Goal: Information Seeking & Learning: Learn about a topic

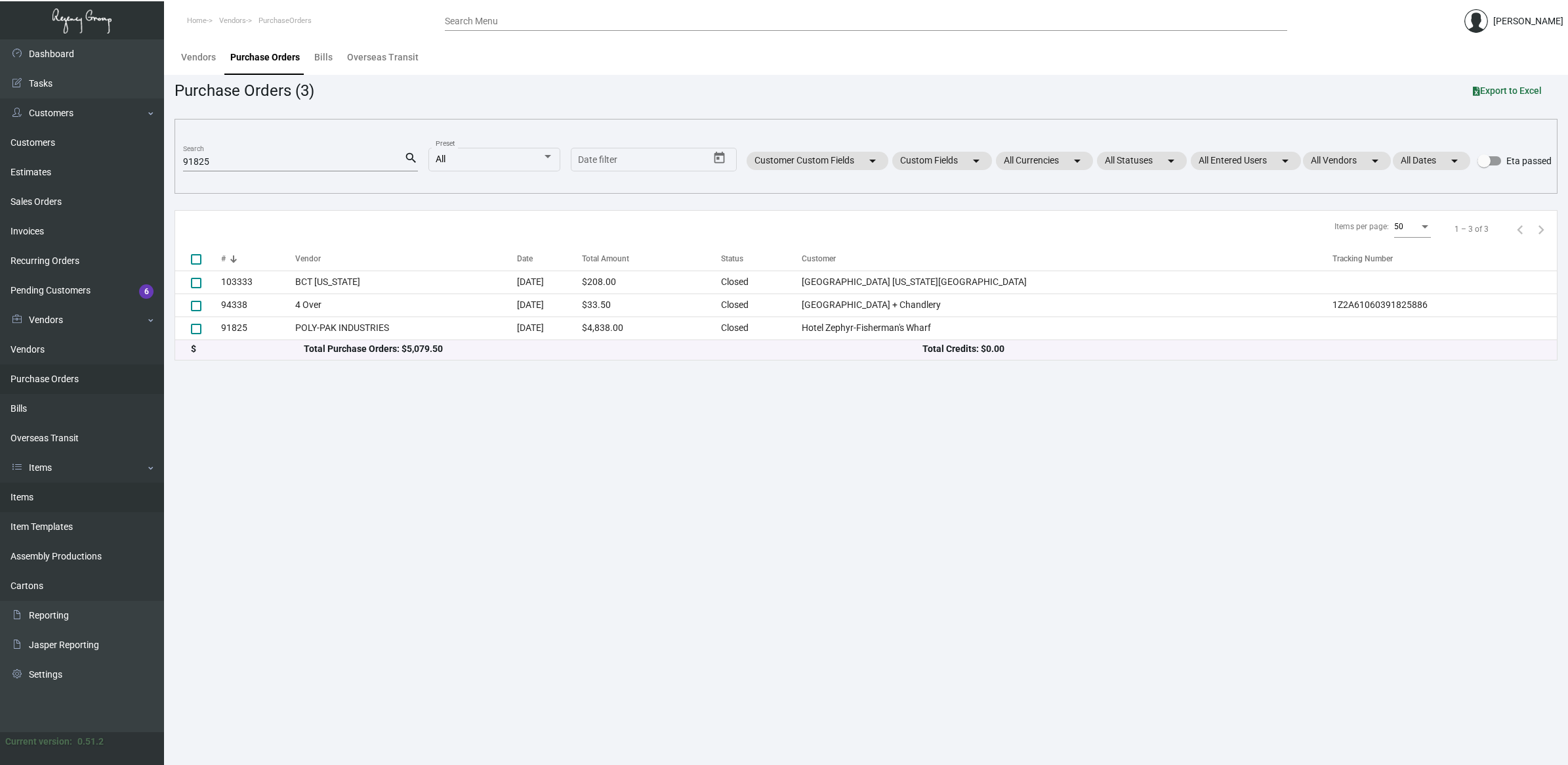
click at [68, 492] on link "Items" at bounding box center [82, 497] width 164 height 30
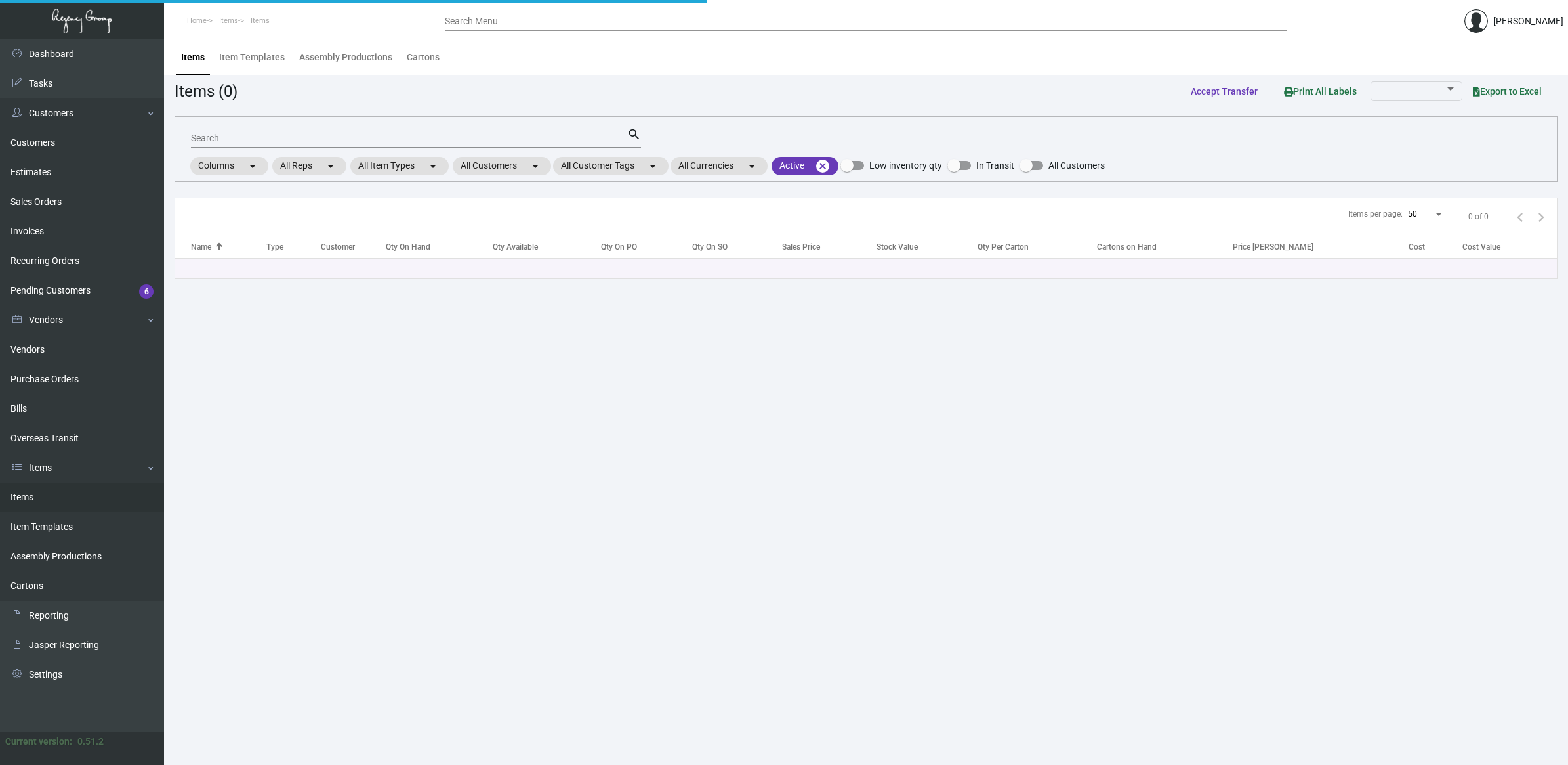
click at [237, 142] on input "Search" at bounding box center [409, 138] width 436 height 11
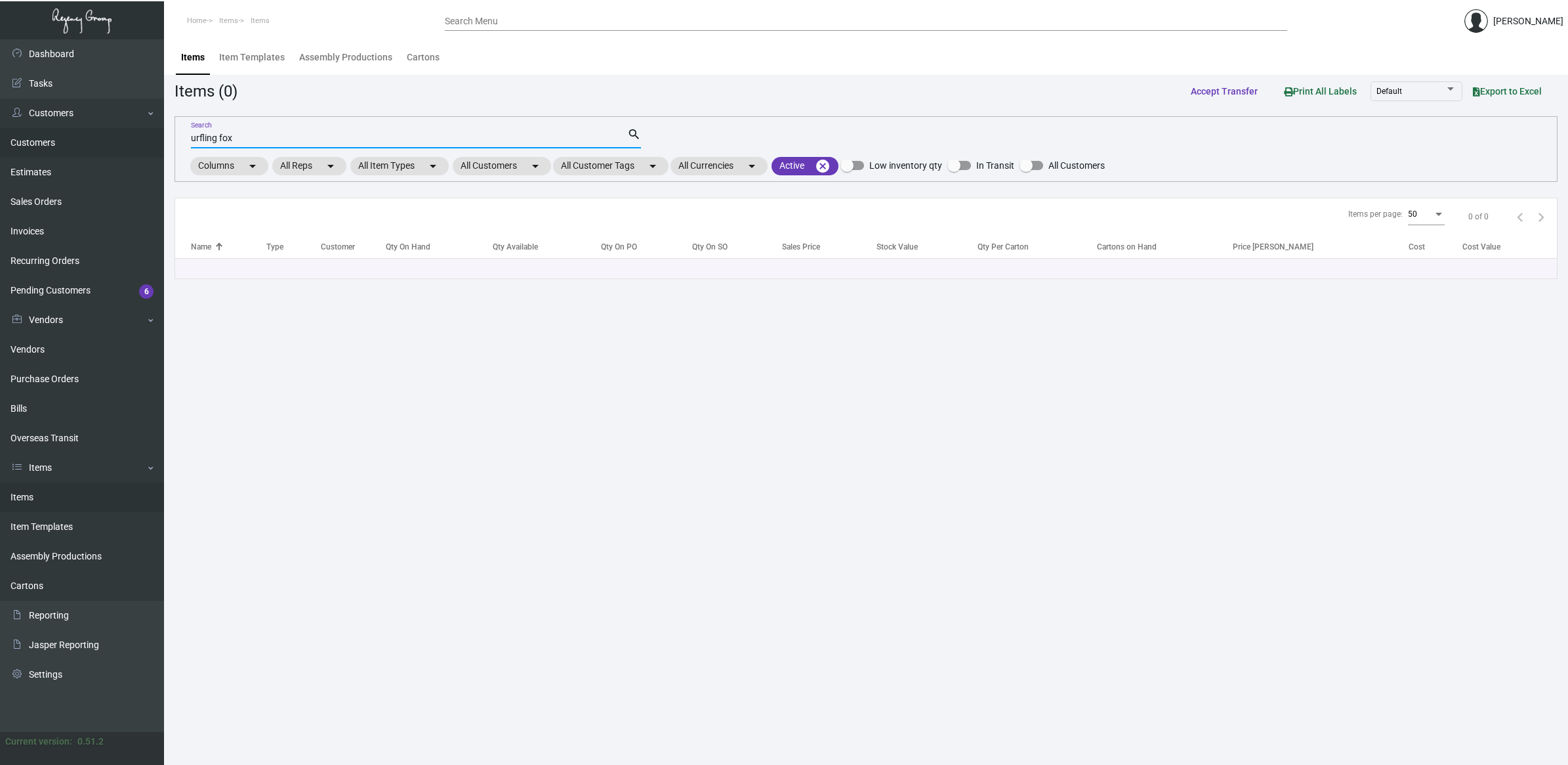
drag, startPoint x: 247, startPoint y: 135, endPoint x: 95, endPoint y: 135, distance: 152.0
click at [95, 135] on div "Dashboard Dashboard Tasks Customers Customers Estimates Sales Orders Invoices R…" at bounding box center [784, 402] width 1568 height 725
drag, startPoint x: 274, startPoint y: 142, endPoint x: 250, endPoint y: 139, distance: 24.2
click at [274, 141] on input "surfling fox" at bounding box center [409, 138] width 436 height 11
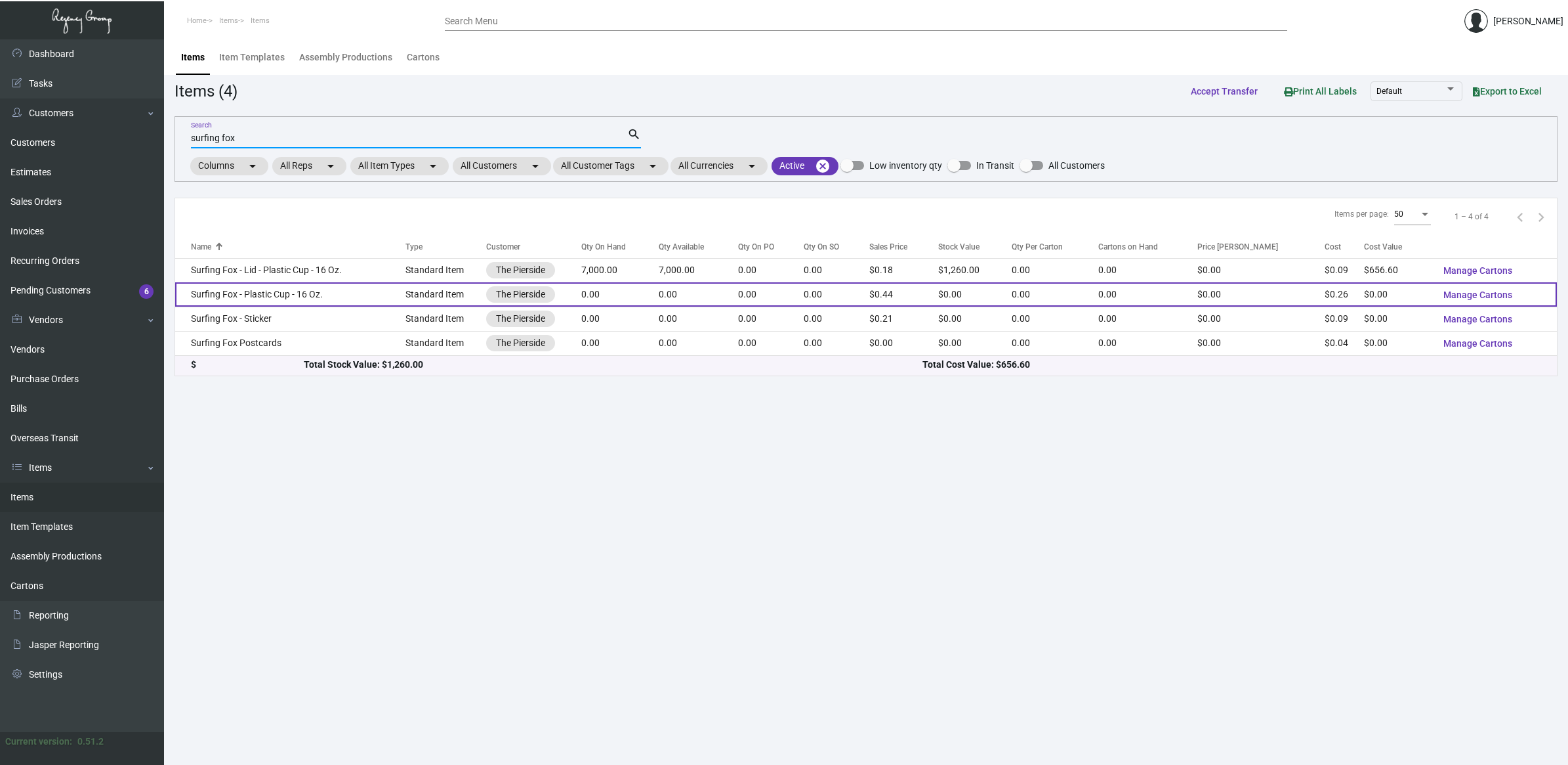
type input "surfing fox"
click at [325, 294] on td "Surfing Fox - Plastic Cup - 16 Oz." at bounding box center [290, 294] width 230 height 24
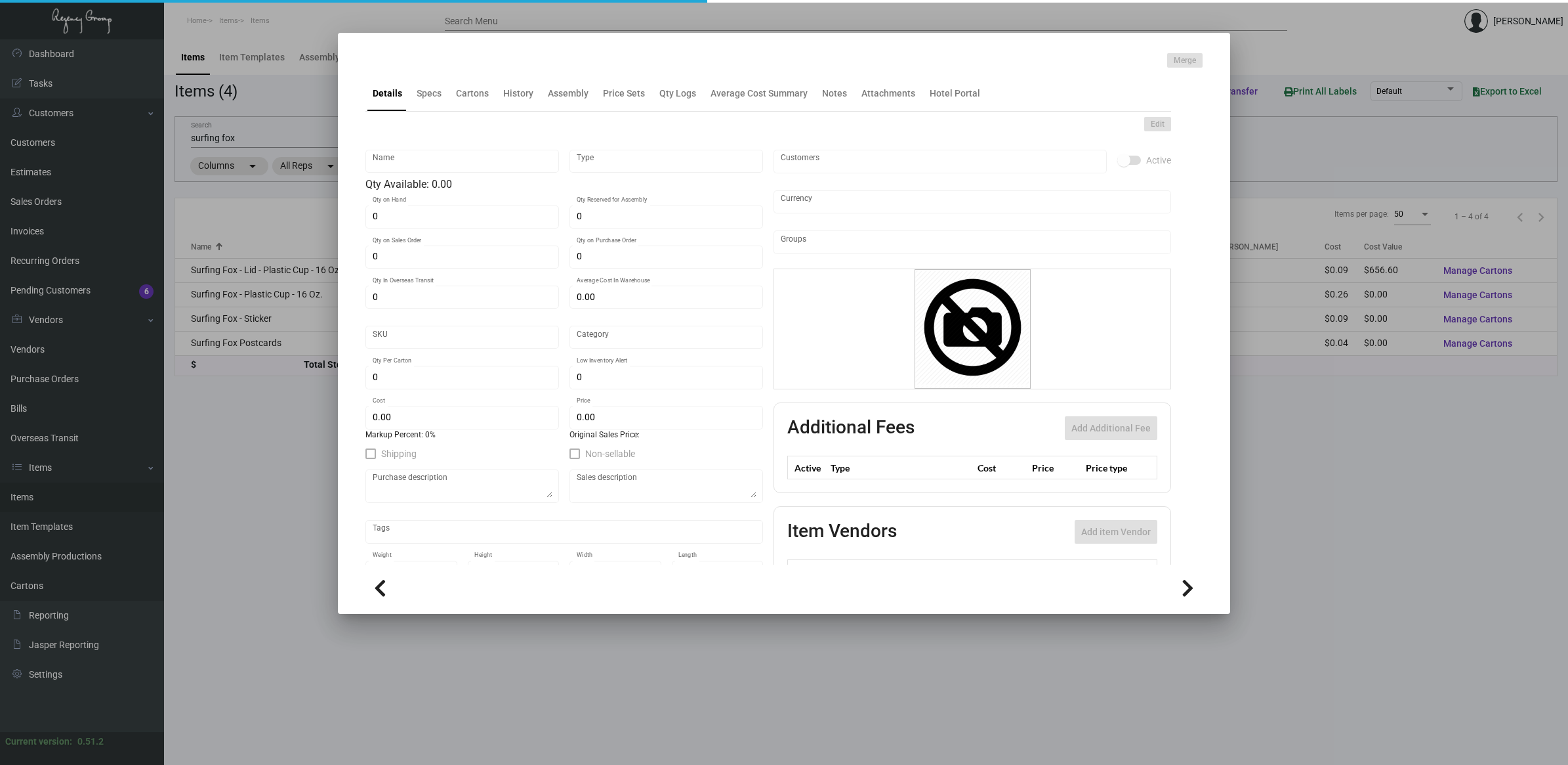
type input "Surfing Fox - Plastic Cup - 16 Oz."
type input "Standard Item"
type input "$ 0.264"
type input "Standard"
type input "1,000"
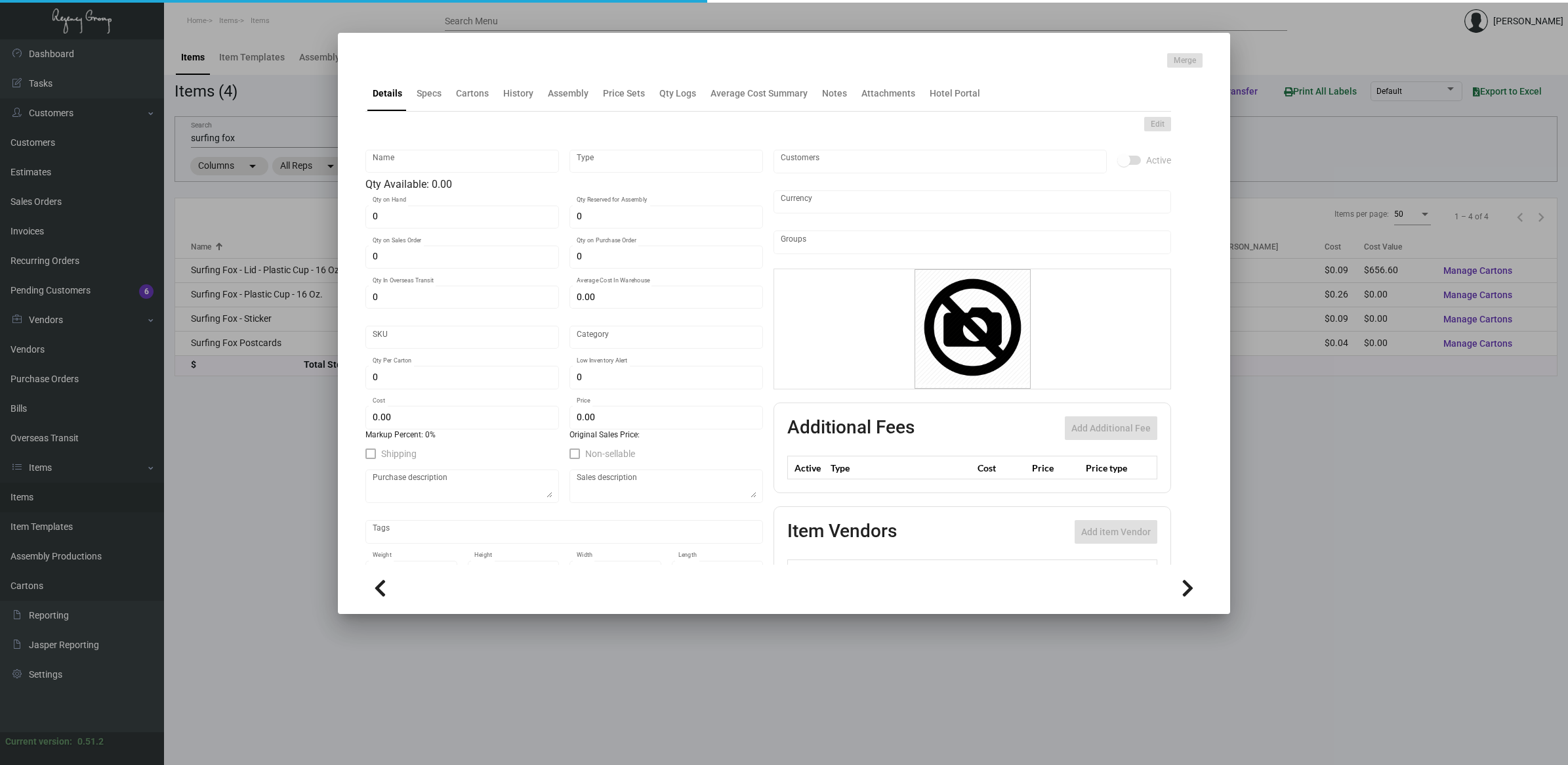
type input "$ 0.264"
type input "$ 0.4399"
checkbox input "true"
type input "United States Dollar $"
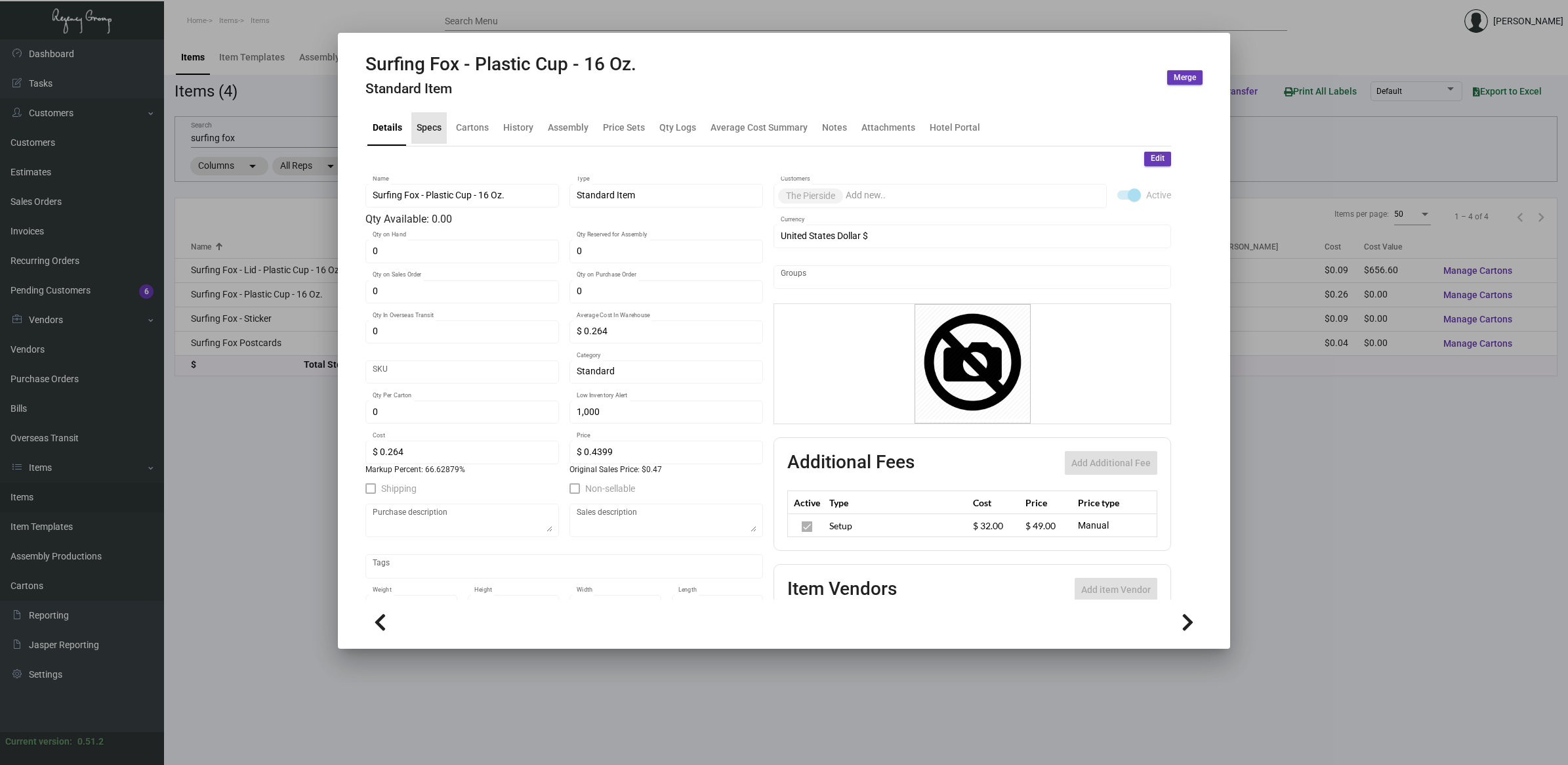
click at [438, 133] on div "Specs" at bounding box center [429, 127] width 25 height 14
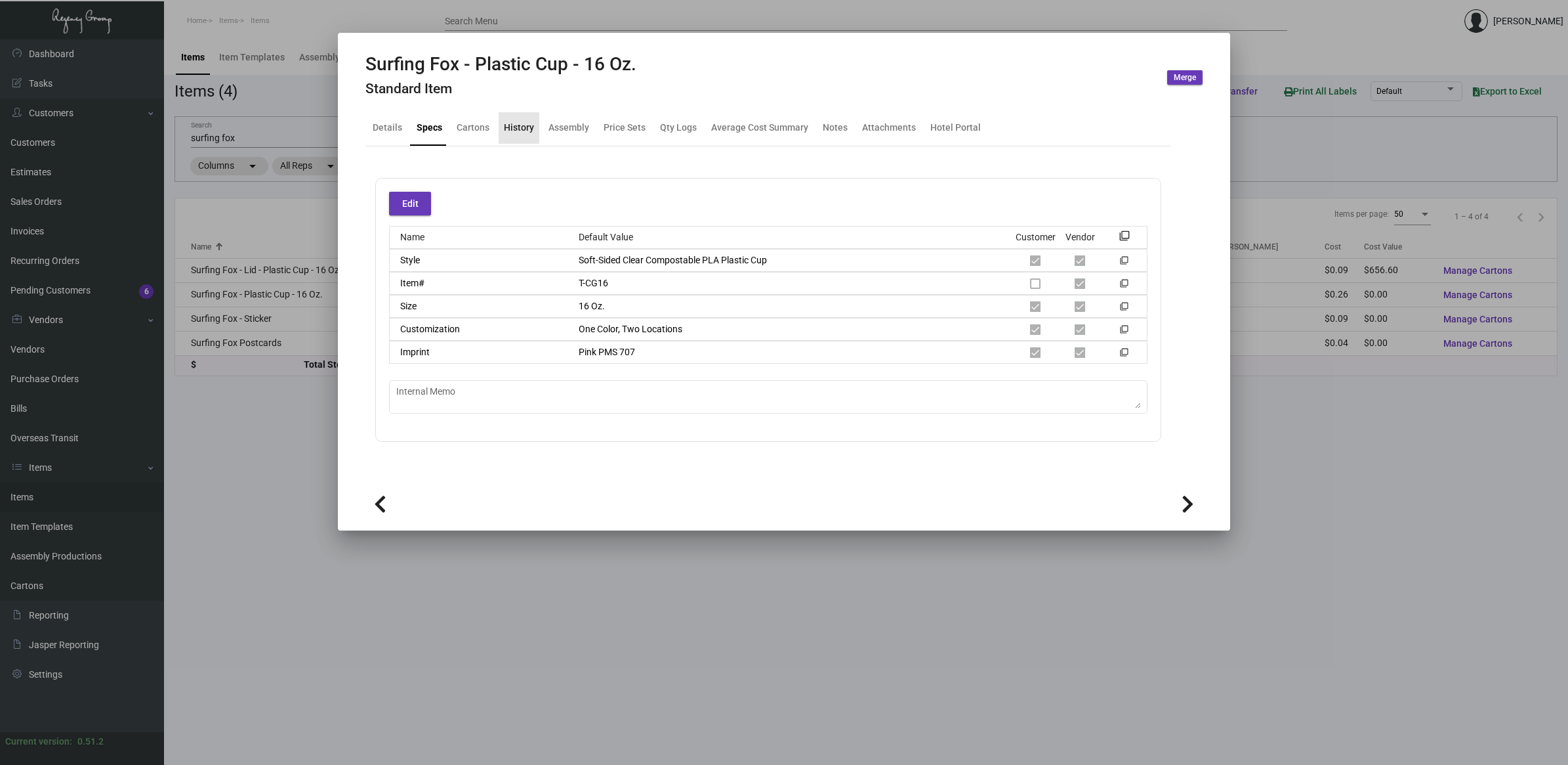
click at [525, 126] on div "History" at bounding box center [518, 127] width 30 height 14
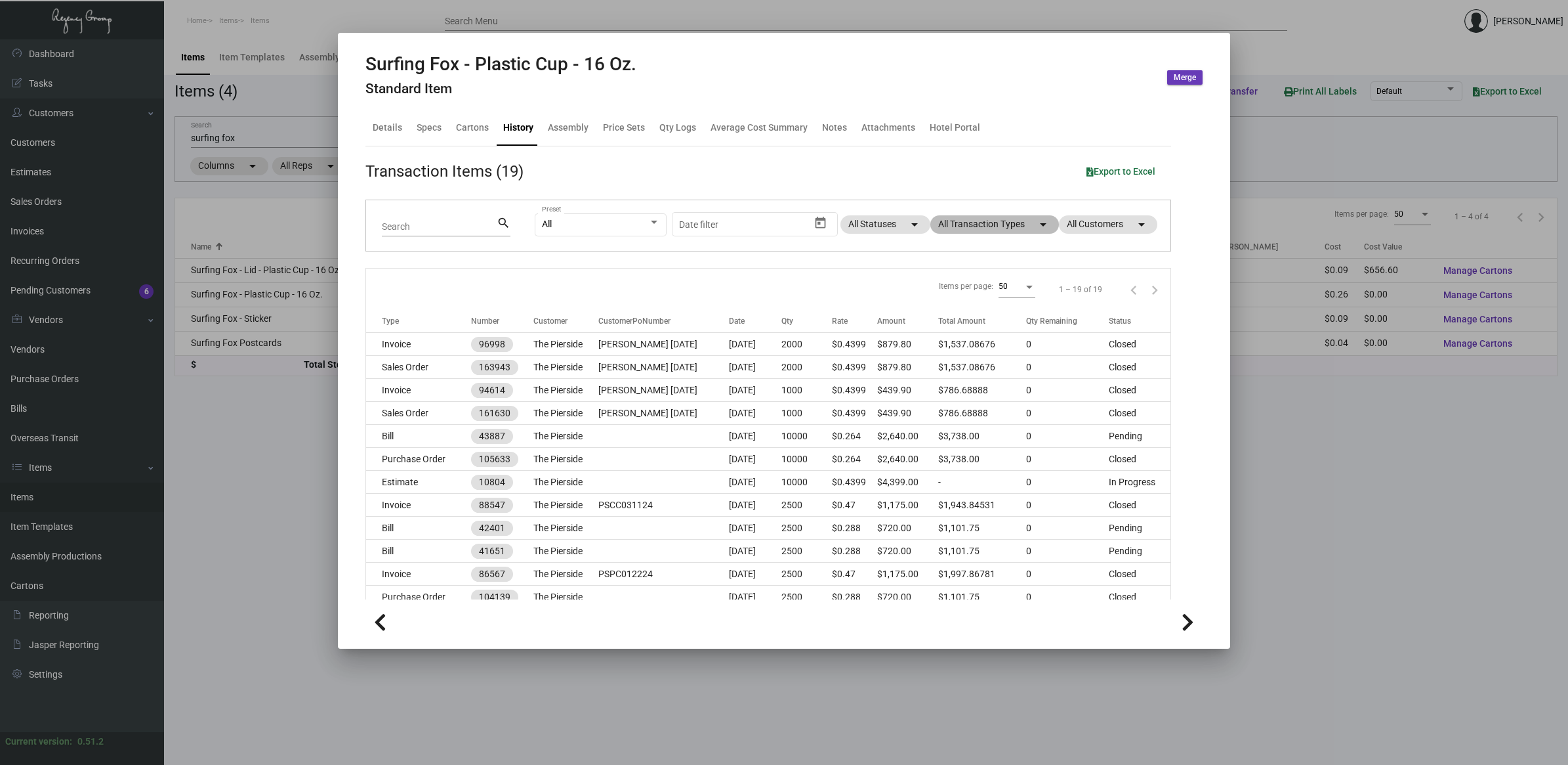
click at [986, 231] on mat-chip "All Transaction Types arrow_drop_down" at bounding box center [994, 224] width 128 height 18
click at [975, 393] on span "Purchase Order" at bounding box center [975, 393] width 64 height 15
click at [933, 398] on input "Purchase Order" at bounding box center [932, 398] width 1 height 1
click at [974, 393] on span "Purchase Order" at bounding box center [975, 393] width 64 height 15
click at [933, 398] on input "Purchase Order" at bounding box center [932, 398] width 1 height 1
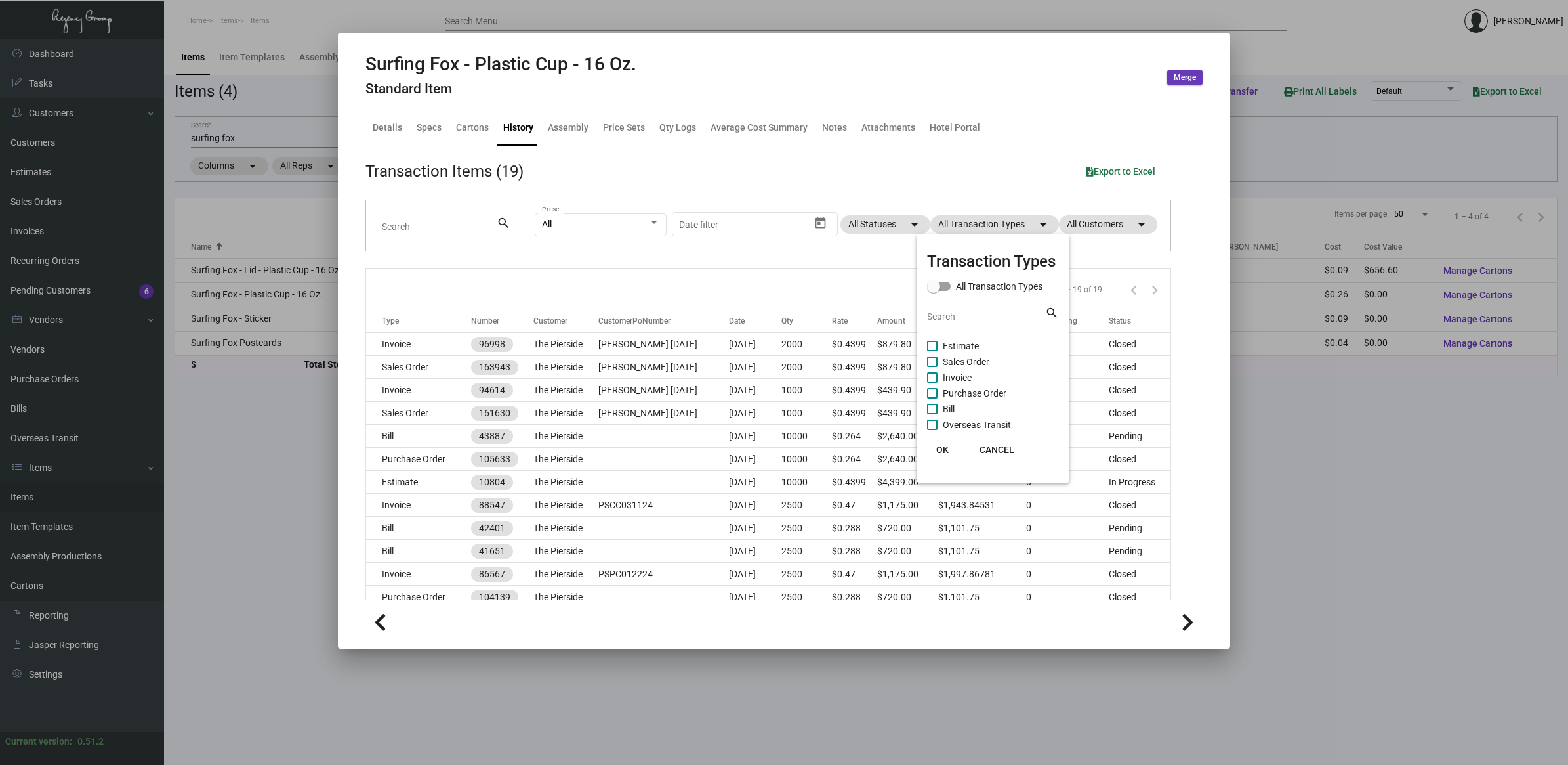
checkbox input "true"
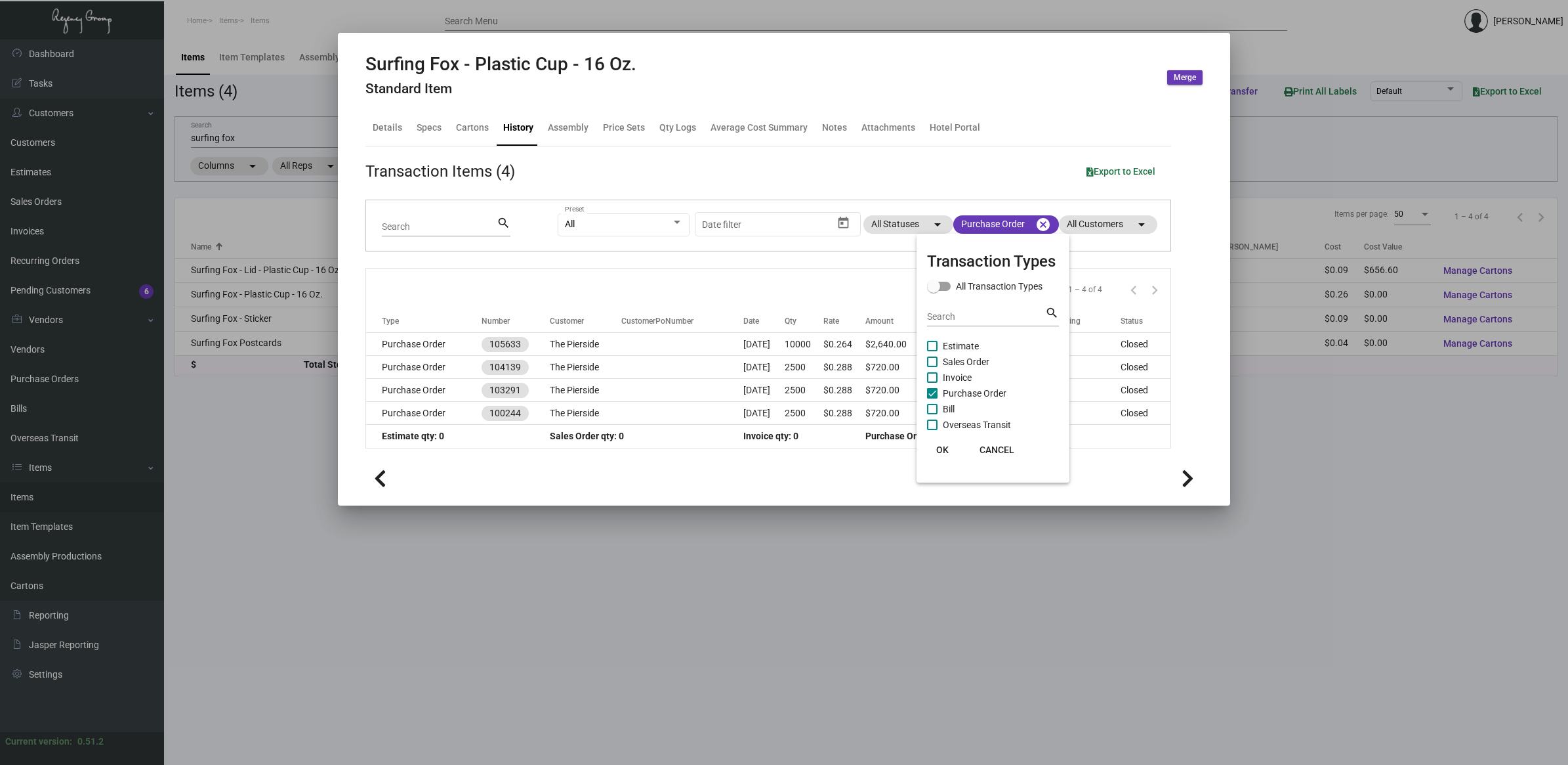
click at [933, 454] on button "OK" at bounding box center [943, 450] width 42 height 23
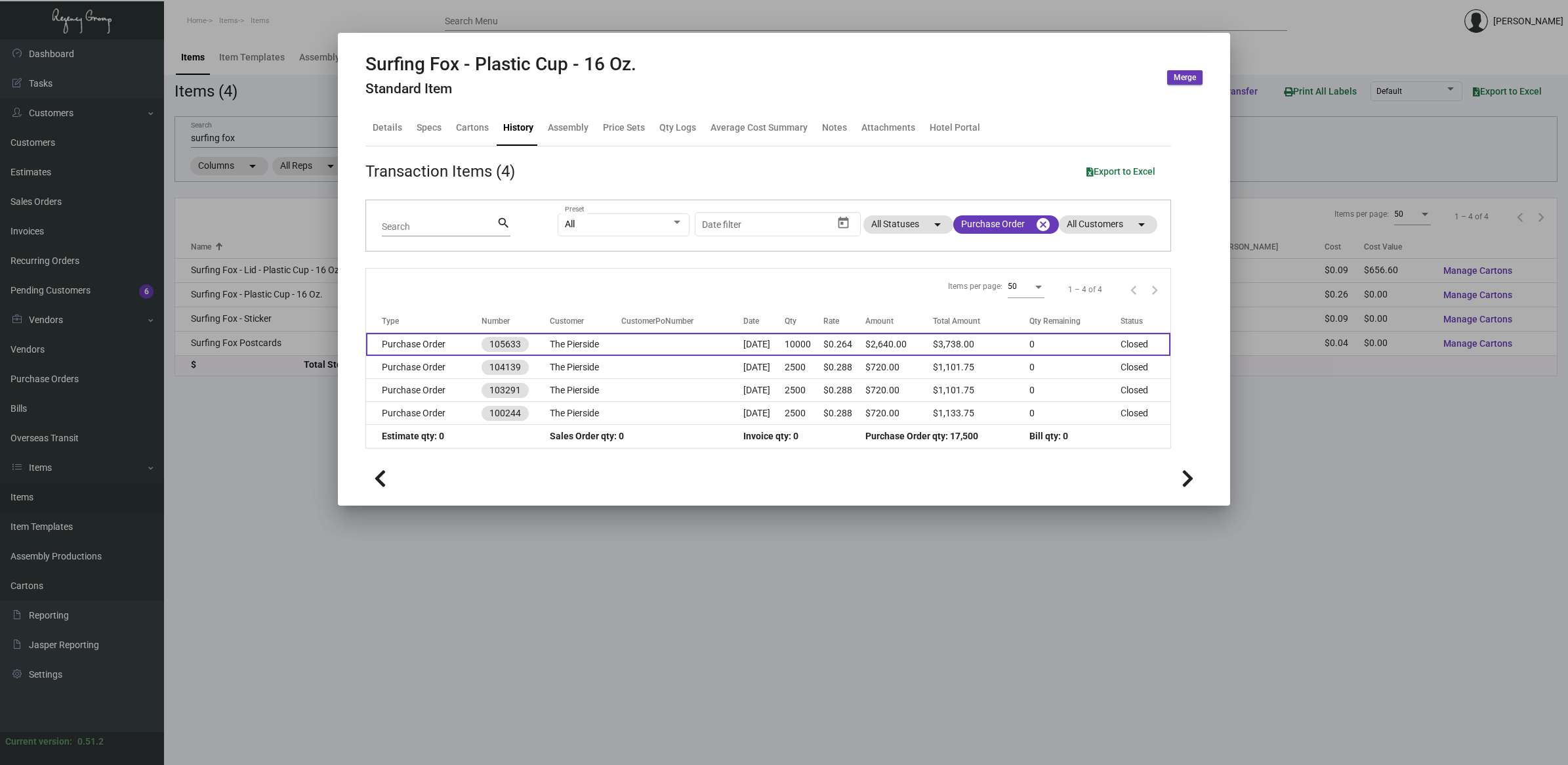
click at [856, 342] on td "$0.264" at bounding box center [845, 344] width 42 height 23
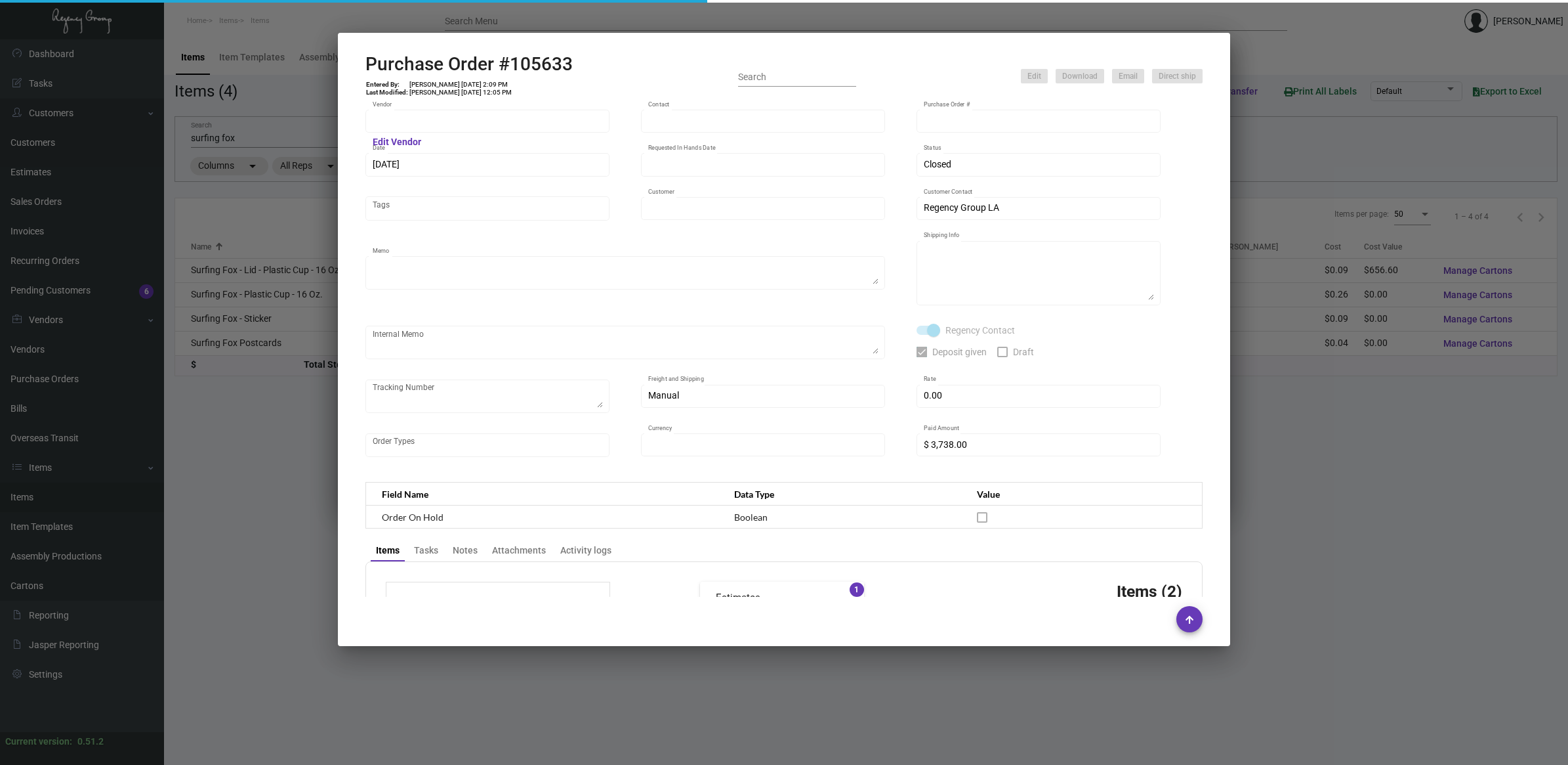
type input "AMERICAN ACCENTS"
type input "Order Entry"
type input "105633"
type input "[DATE]"
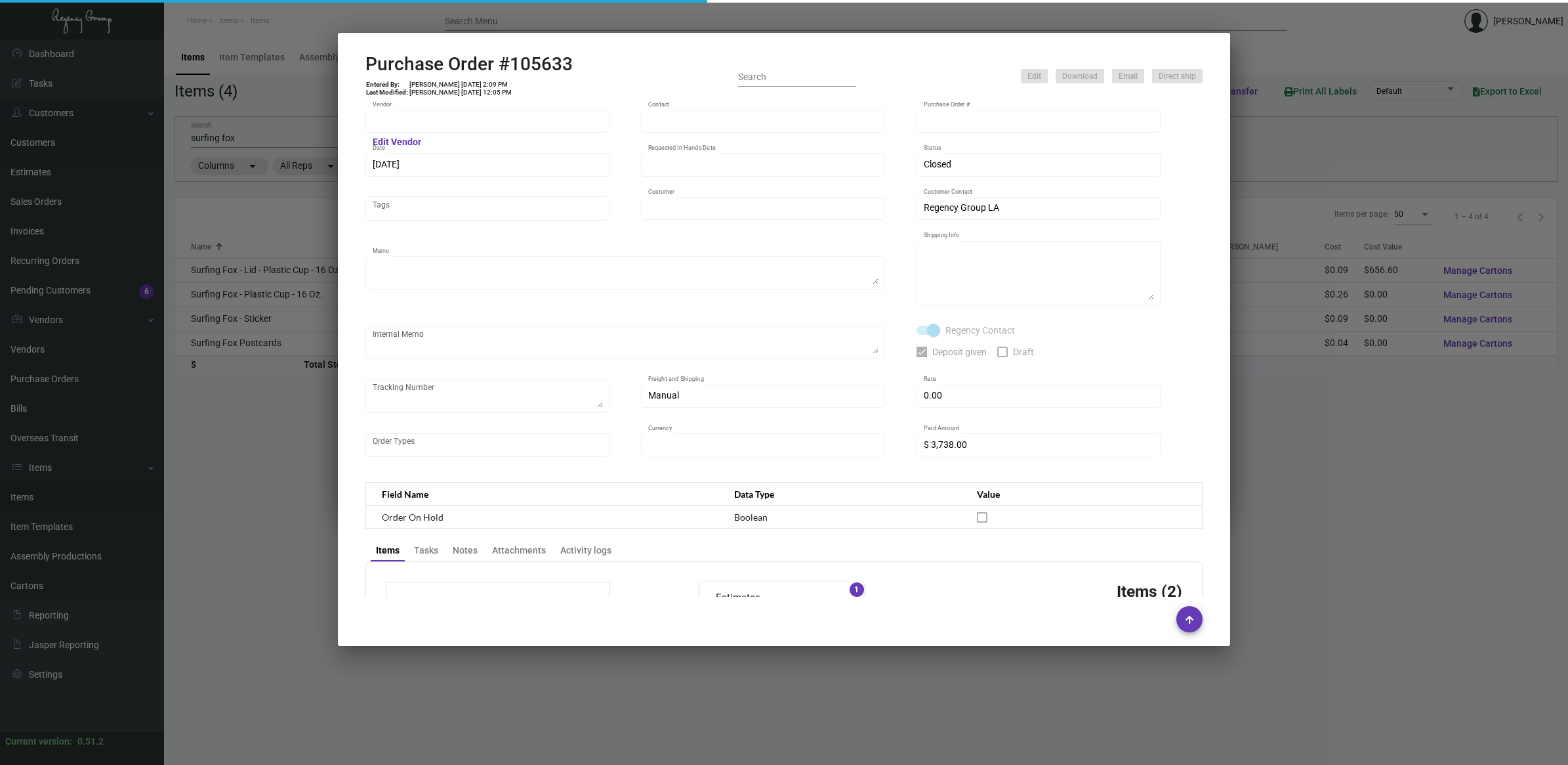
type input "The Pierside"
type textarea "Repeat Previous PO 104139.BLIND Ship via UPS Ground Acct# 1AY276."
type textarea "Regency Group LA [STREET_ADDRESS]"
checkbox input "true"
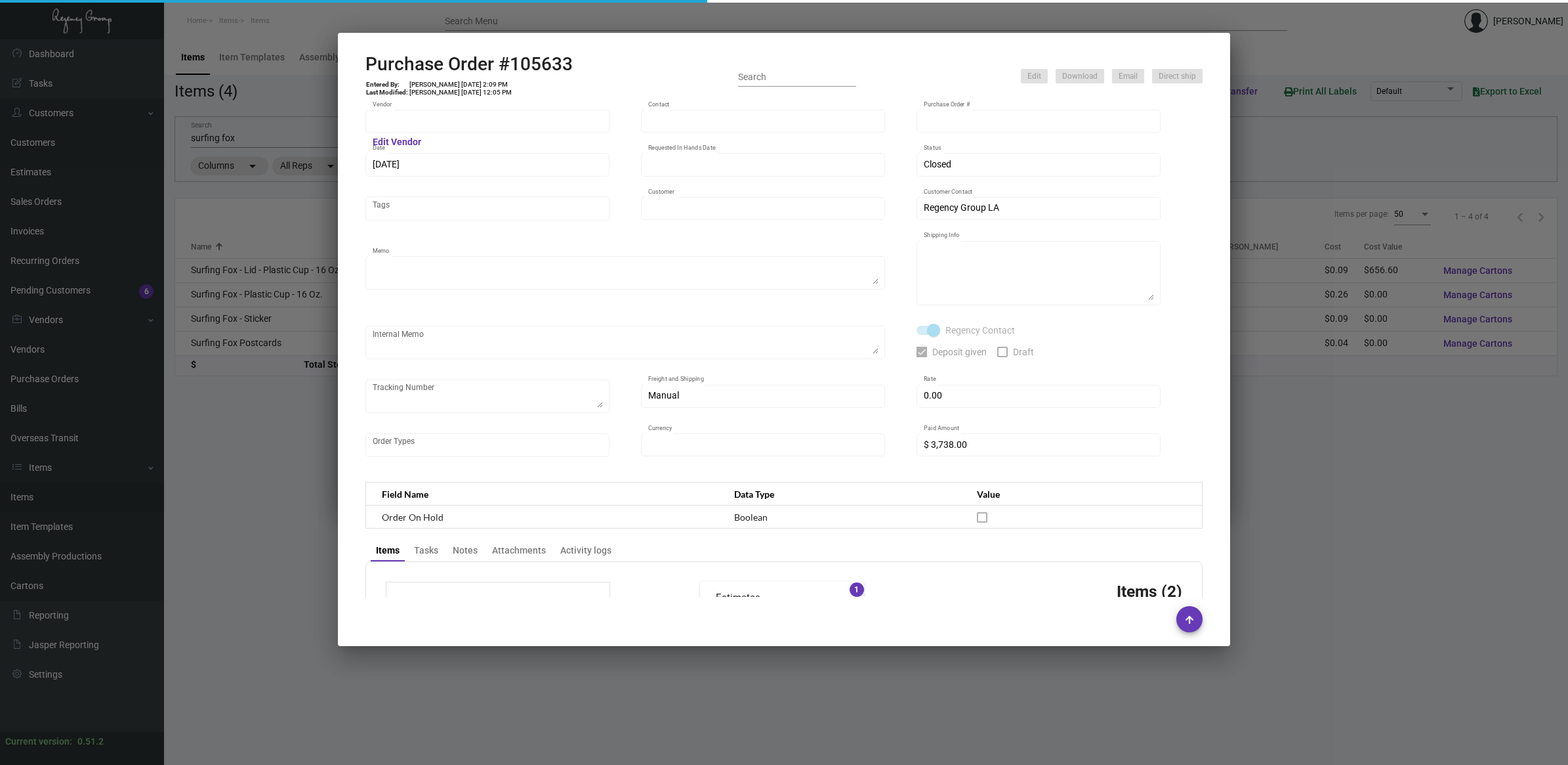
type input "$ 160.00"
type input "United States Dollar $"
